Goal: Information Seeking & Learning: Learn about a topic

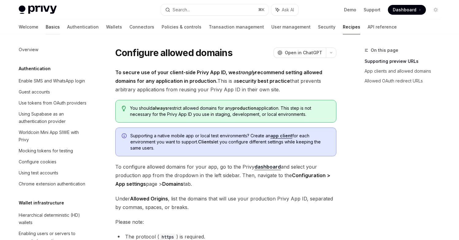
click at [46, 28] on link "Basics" at bounding box center [53, 27] width 14 height 15
type textarea "*"
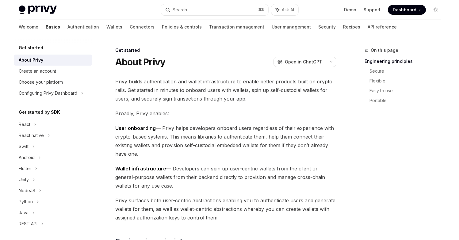
click at [398, 10] on span "Dashboard" at bounding box center [404, 10] width 24 height 6
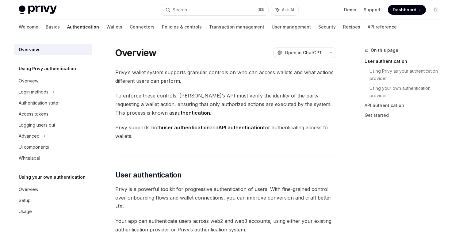
scroll to position [139, 0]
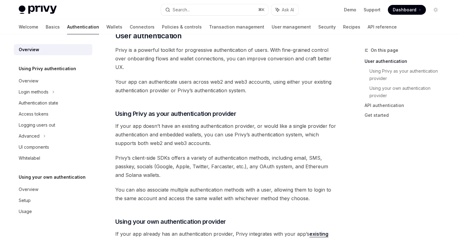
click at [218, 81] on span "Your app can authenticate users across web2 and web3 accounts, using either you…" at bounding box center [225, 86] width 221 height 17
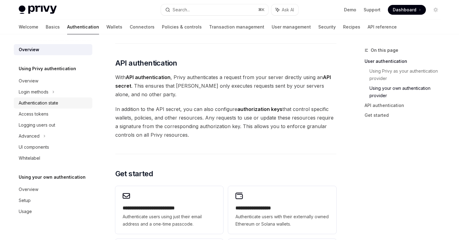
scroll to position [326, 0]
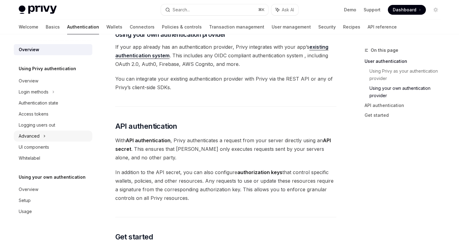
click at [45, 137] on div "Advanced" at bounding box center [53, 136] width 78 height 11
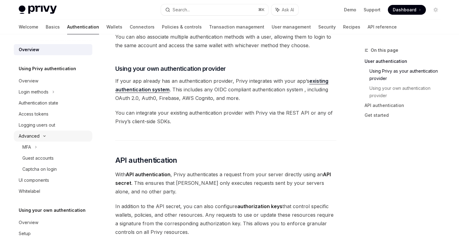
scroll to position [288, 0]
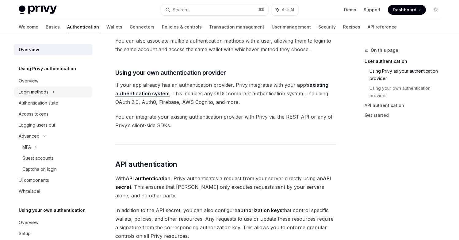
click at [51, 95] on div "Login methods" at bounding box center [53, 91] width 78 height 11
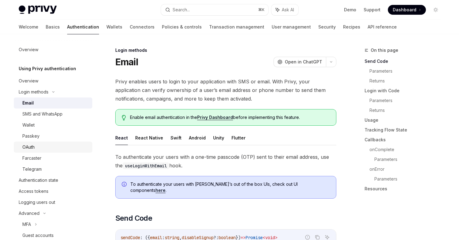
click at [41, 151] on link "OAuth" at bounding box center [53, 147] width 78 height 11
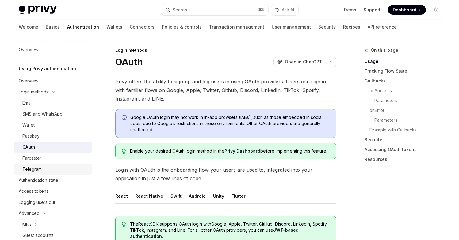
click at [38, 167] on div "Telegram" at bounding box center [31, 168] width 19 height 7
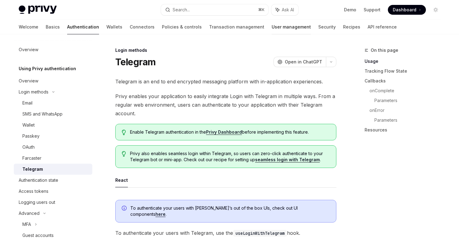
click at [271, 27] on link "User management" at bounding box center [290, 27] width 39 height 15
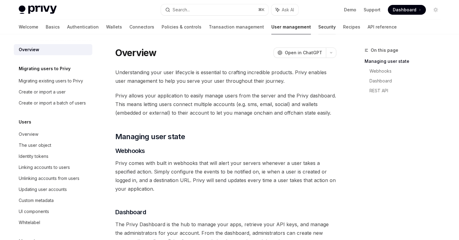
click at [318, 26] on link "Security" at bounding box center [326, 27] width 17 height 15
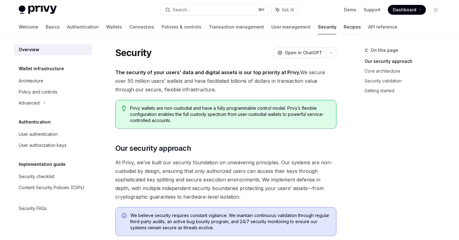
click at [343, 26] on link "Recipes" at bounding box center [351, 27] width 17 height 15
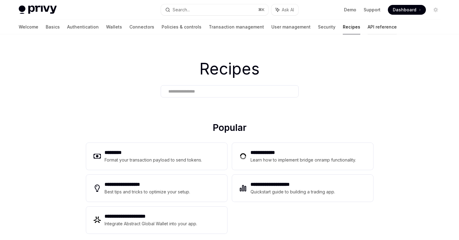
click at [367, 26] on link "API reference" at bounding box center [381, 27] width 29 height 15
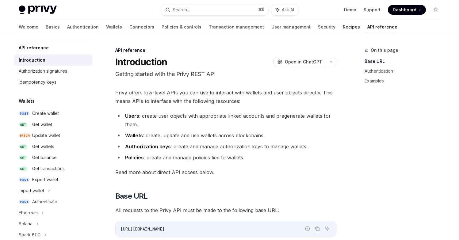
click at [343, 28] on link "Recipes" at bounding box center [351, 27] width 17 height 15
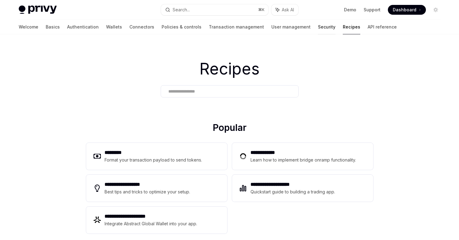
drag, startPoint x: 314, startPoint y: 28, endPoint x: 291, endPoint y: 30, distance: 22.8
click at [318, 30] on link "Security" at bounding box center [326, 27] width 17 height 15
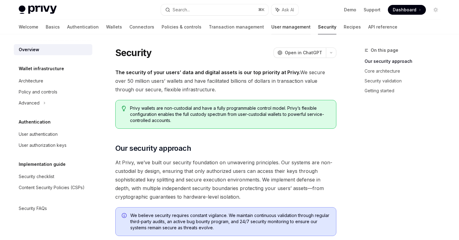
click at [271, 28] on link "User management" at bounding box center [290, 27] width 39 height 15
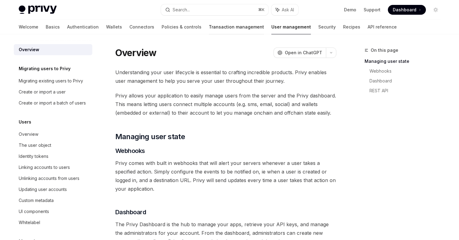
click at [216, 30] on link "Transaction management" at bounding box center [236, 27] width 55 height 15
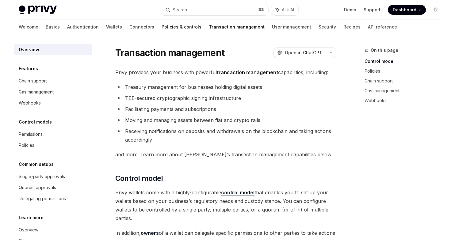
click at [161, 26] on link "Policies & controls" at bounding box center [181, 27] width 40 height 15
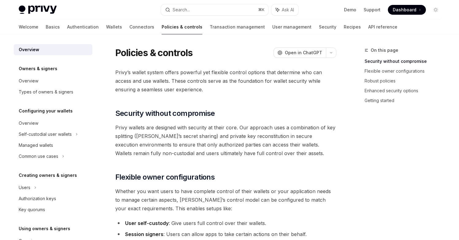
click at [96, 25] on div "Welcome Basics Authentication Wallets Connectors Policies & controls Transactio…" at bounding box center [208, 27] width 378 height 15
click at [129, 27] on link "Connectors" at bounding box center [141, 27] width 25 height 15
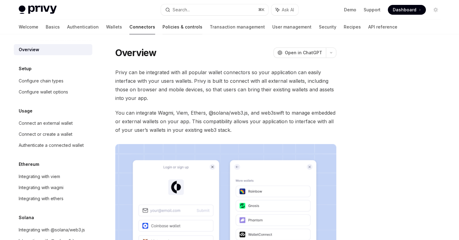
click at [162, 29] on link "Policies & controls" at bounding box center [182, 27] width 40 height 15
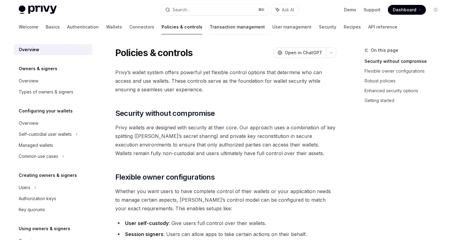
click at [210, 31] on link "Transaction management" at bounding box center [237, 27] width 55 height 15
type textarea "*"
